Goal: Task Accomplishment & Management: Complete application form

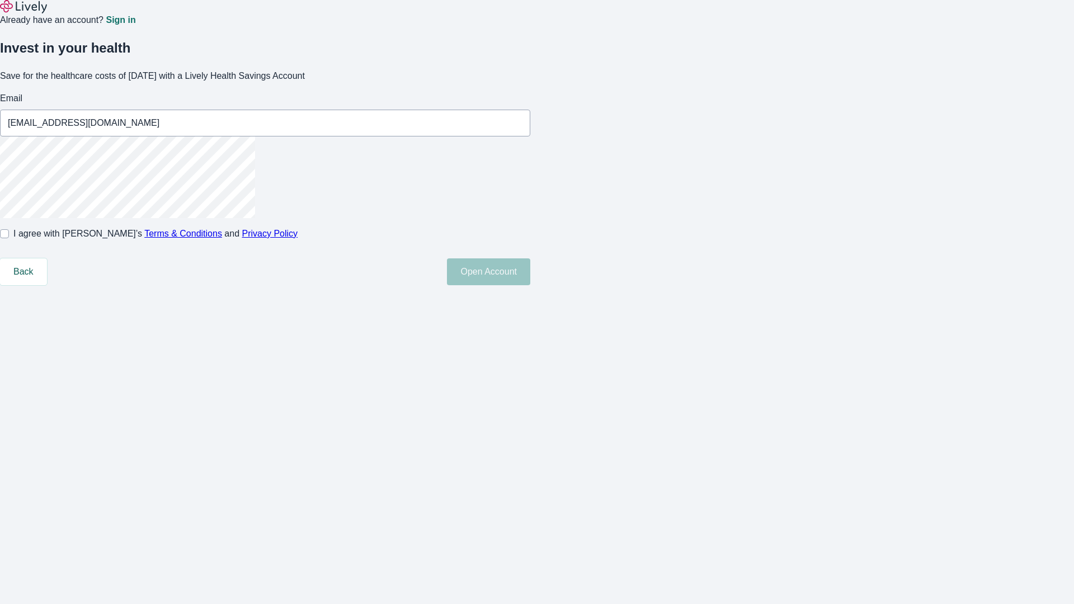
click at [9, 238] on input "I agree with Lively’s Terms & Conditions and Privacy Policy" at bounding box center [4, 233] width 9 height 9
checkbox input "true"
click at [530, 285] on button "Open Account" at bounding box center [488, 271] width 83 height 27
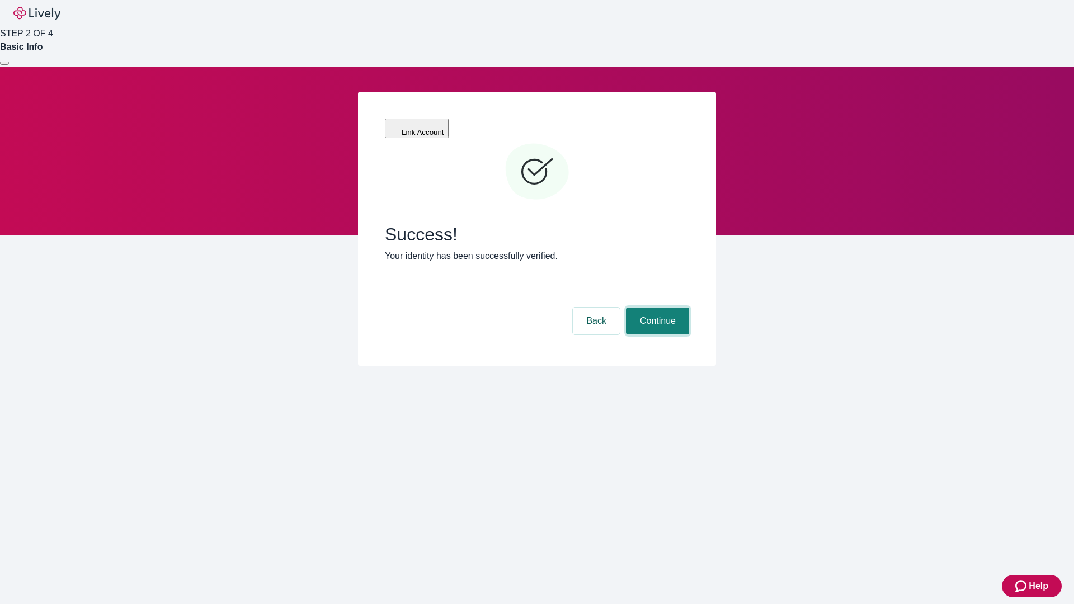
click at [656, 308] on button "Continue" at bounding box center [657, 321] width 63 height 27
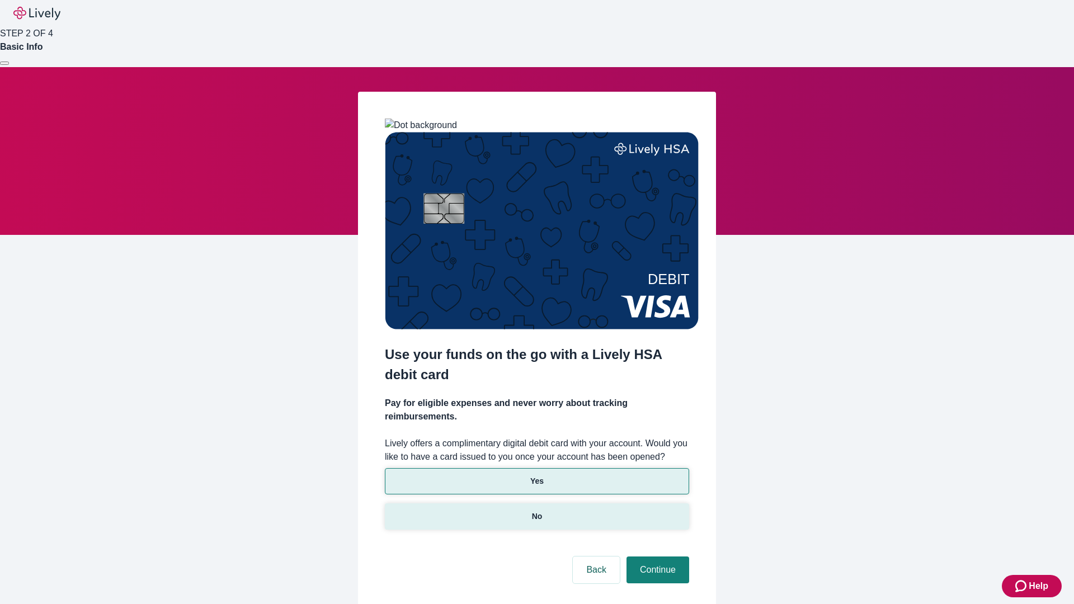
click at [536, 511] on p "No" at bounding box center [537, 517] width 11 height 12
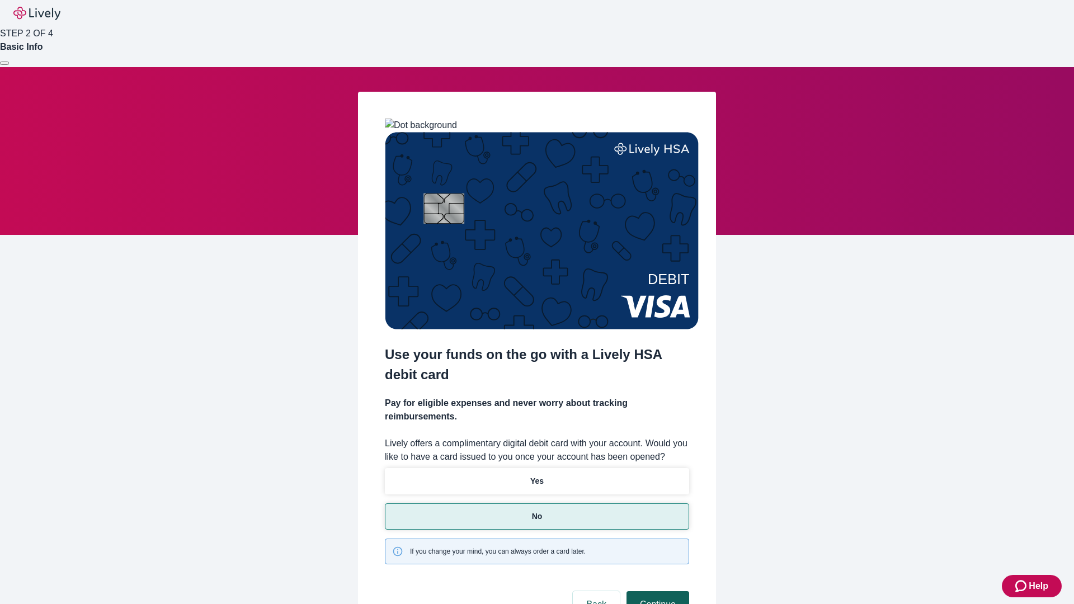
click at [656, 591] on button "Continue" at bounding box center [657, 604] width 63 height 27
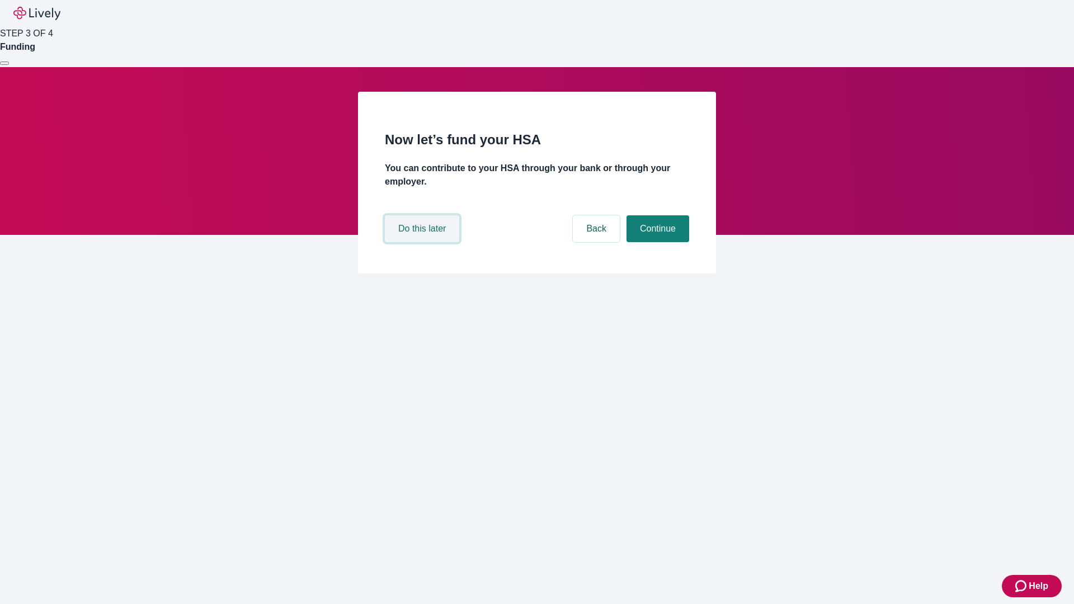
click at [423, 242] on button "Do this later" at bounding box center [422, 228] width 74 height 27
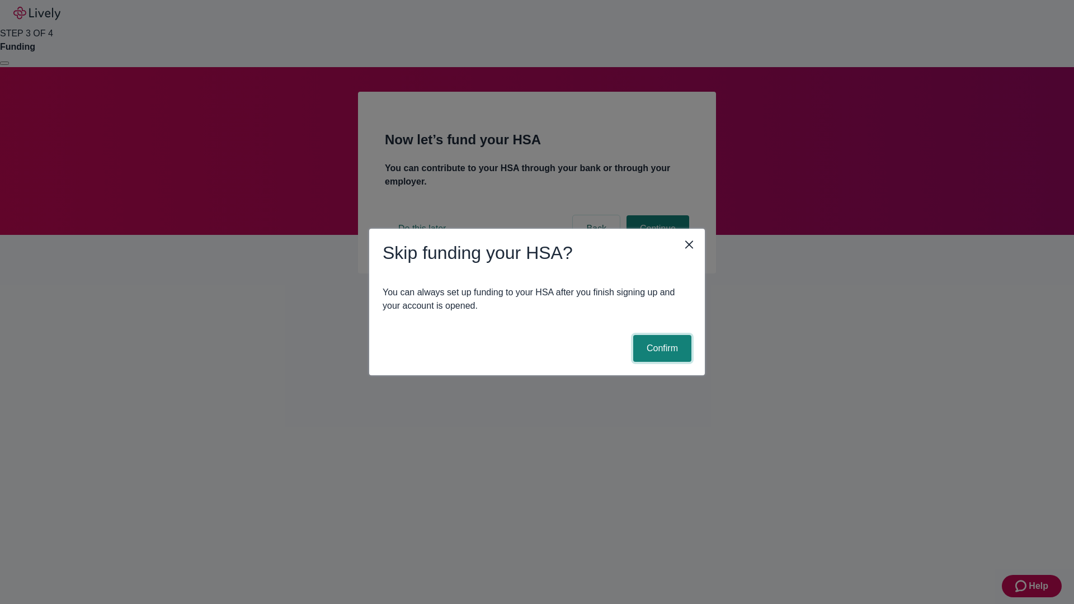
click at [660, 348] on button "Confirm" at bounding box center [662, 348] width 58 height 27
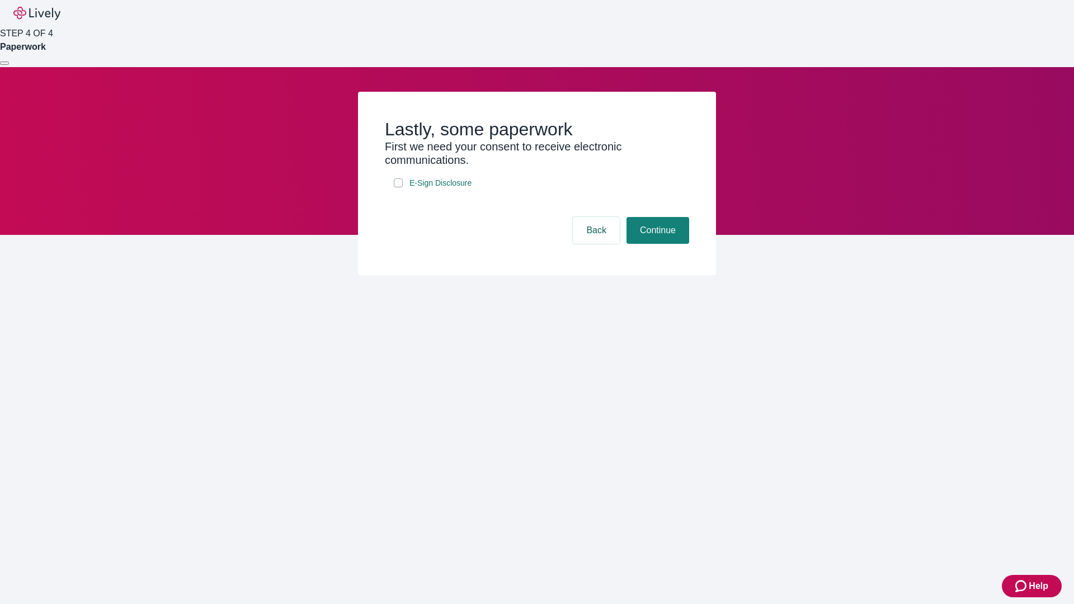
click at [398, 187] on input "E-Sign Disclosure" at bounding box center [398, 182] width 9 height 9
checkbox input "true"
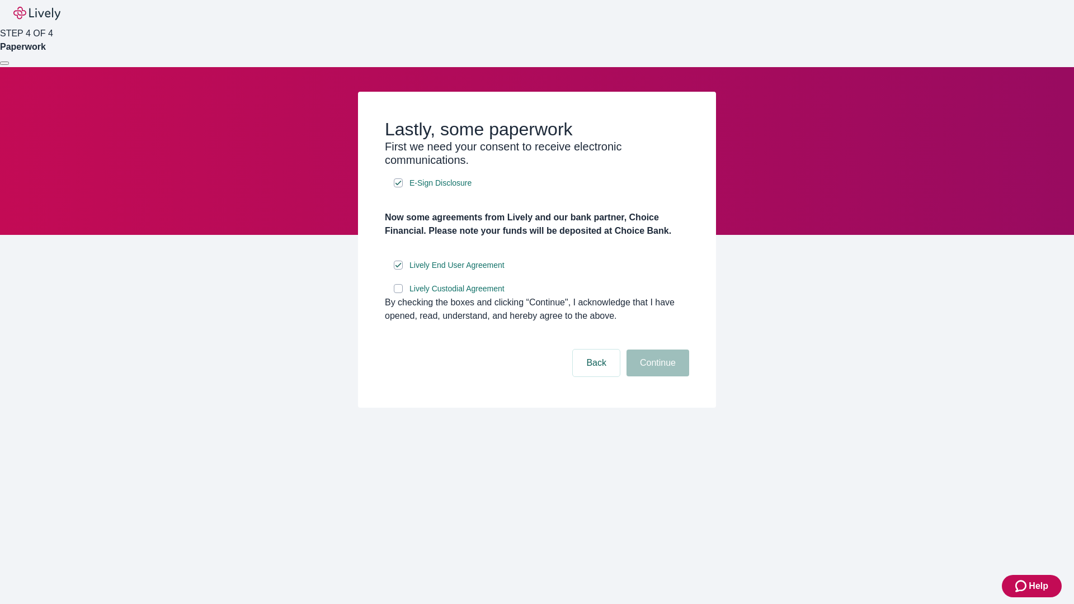
click at [398, 293] on input "Lively Custodial Agreement" at bounding box center [398, 288] width 9 height 9
checkbox input "true"
click at [656, 376] on button "Continue" at bounding box center [657, 362] width 63 height 27
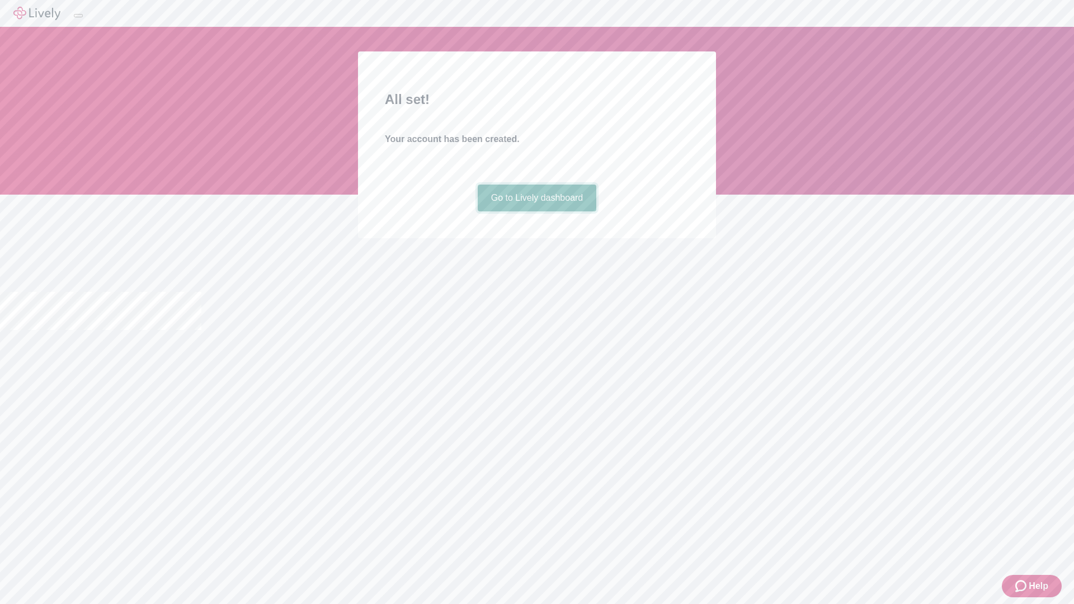
click at [536, 211] on link "Go to Lively dashboard" at bounding box center [537, 198] width 119 height 27
